Goal: Obtain resource: Download file/media

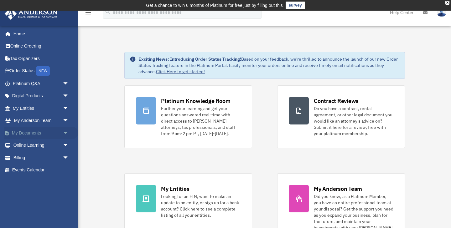
click at [25, 134] on link "My Documents arrow_drop_down" at bounding box center [41, 133] width 74 height 13
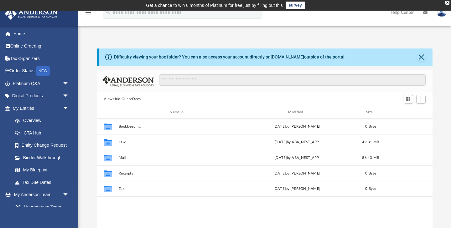
scroll to position [142, 335]
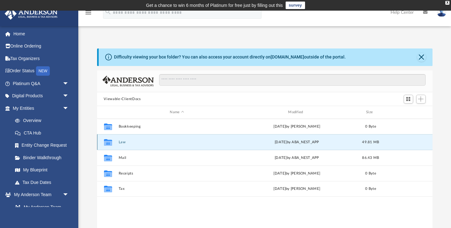
click at [121, 143] on button "Law" at bounding box center [176, 142] width 117 height 4
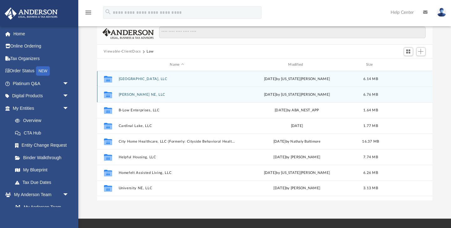
scroll to position [49, 0]
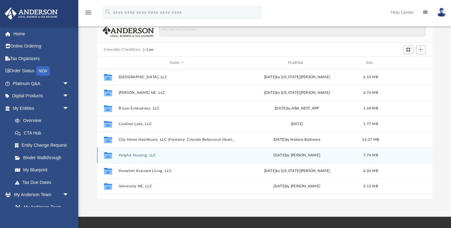
click at [127, 158] on div "Collaborated Folder Helpful Housing, LLC [DATE] by [PERSON_NAME] 7.74 MB" at bounding box center [264, 155] width 335 height 16
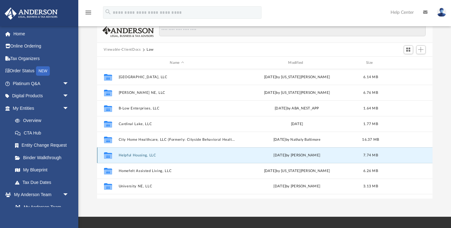
click at [129, 155] on button "Helpful Housing, LLC" at bounding box center [176, 155] width 117 height 4
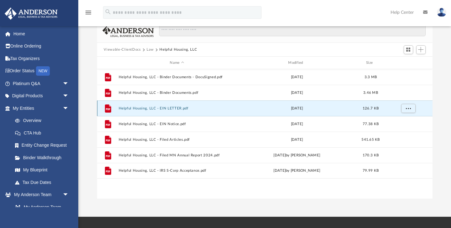
click at [143, 109] on button "Helpful Housing, LLC - EIN LETTER.pdf" at bounding box center [176, 108] width 117 height 4
